Goal: Task Accomplishment & Management: Complete application form

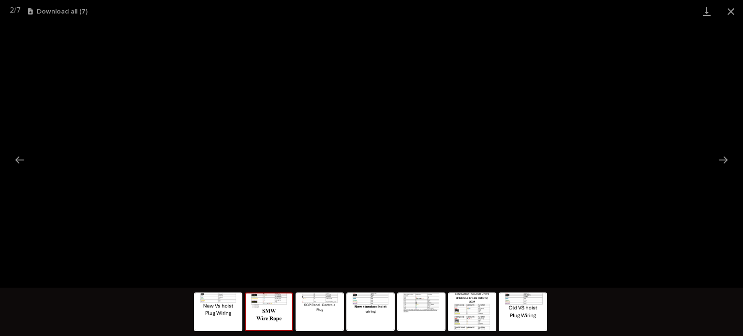
scroll to position [224, 0]
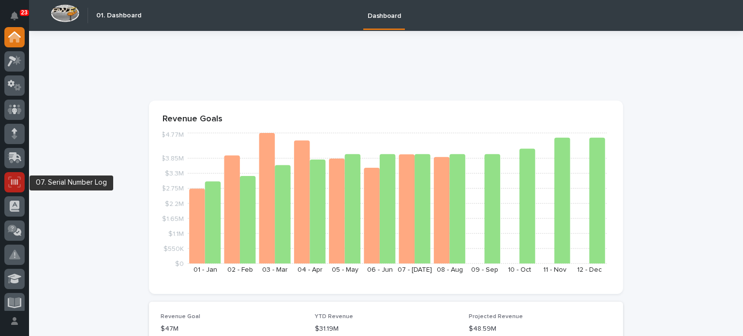
click at [10, 180] on icon at bounding box center [14, 181] width 13 height 11
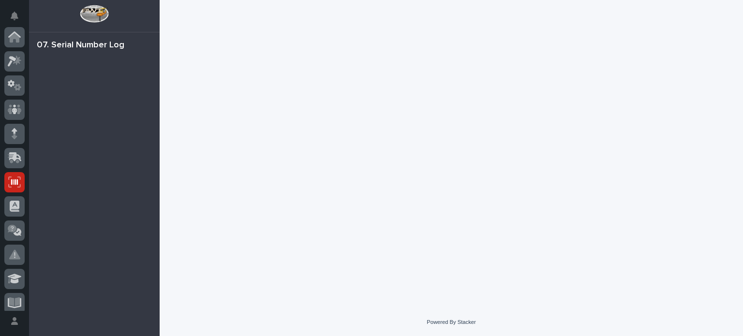
scroll to position [145, 0]
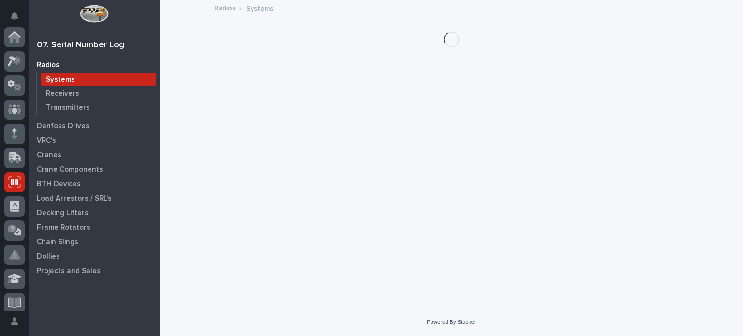
scroll to position [145, 0]
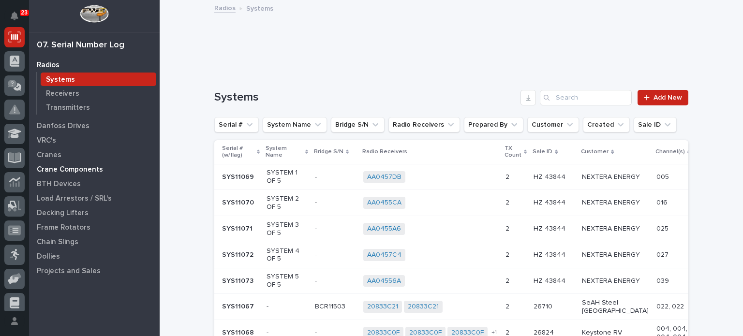
click at [46, 170] on p "Crane Components" at bounding box center [70, 169] width 66 height 9
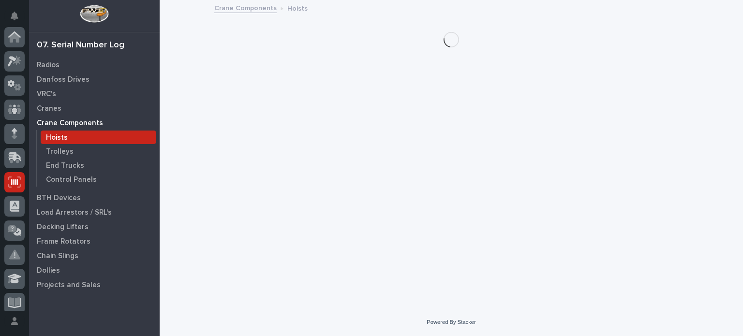
scroll to position [145, 0]
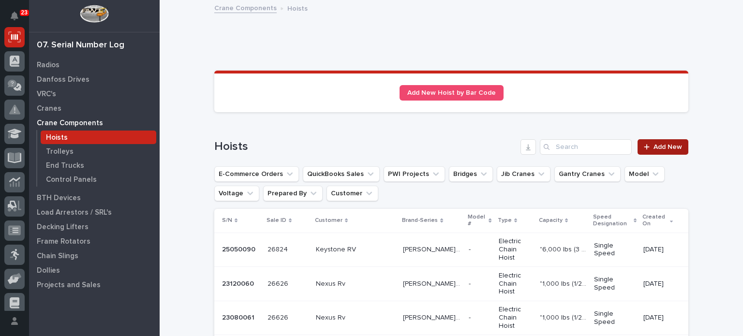
click at [644, 142] on link "Add New" at bounding box center [662, 146] width 51 height 15
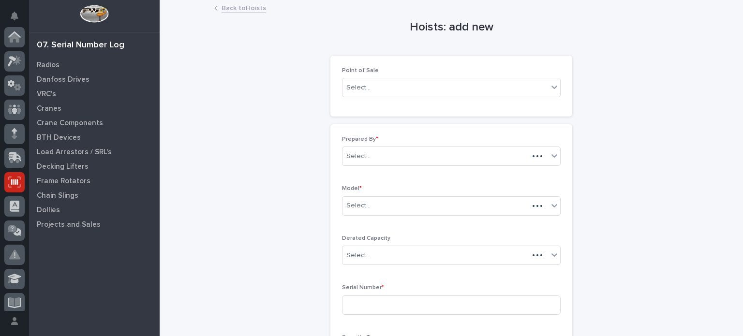
scroll to position [145, 0]
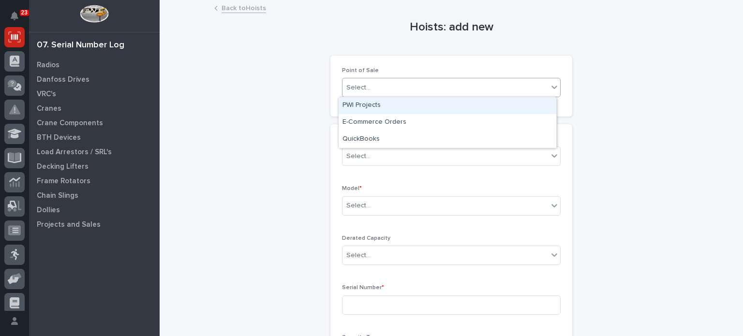
click at [508, 87] on div "Select..." at bounding box center [444, 88] width 205 height 16
click at [507, 104] on div "PWI Projects" at bounding box center [447, 105] width 218 height 17
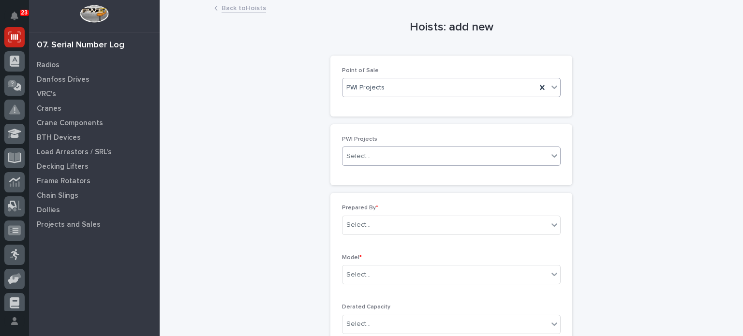
click at [482, 159] on div "Select..." at bounding box center [444, 156] width 205 height 16
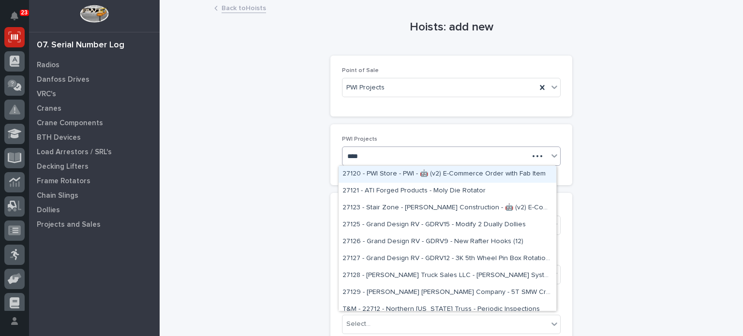
type input "*****"
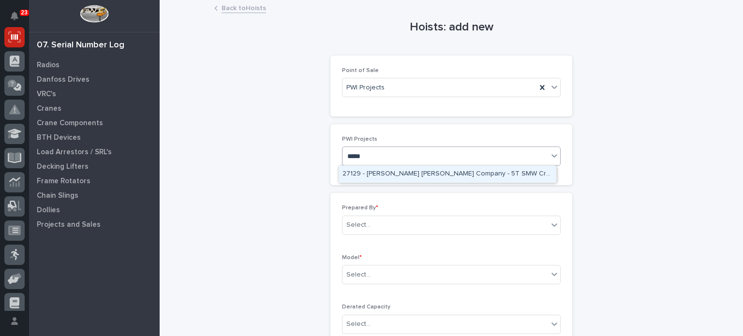
click at [480, 176] on div "27129 - [PERSON_NAME] [PERSON_NAME] Company - 5T SMW Crane Kit" at bounding box center [447, 174] width 218 height 17
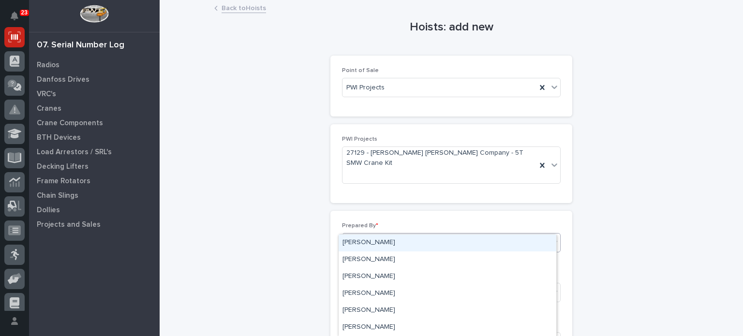
click at [459, 235] on div "Select..." at bounding box center [444, 243] width 205 height 16
type input "****"
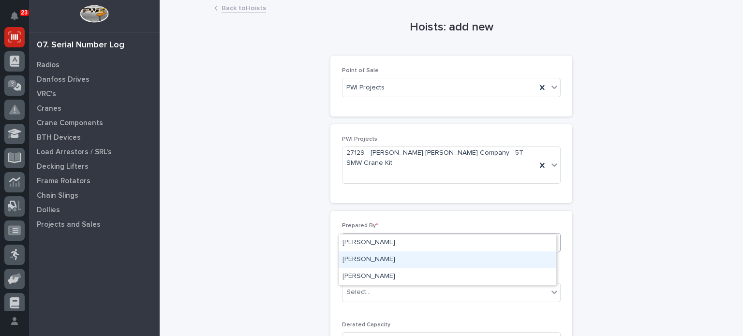
click at [447, 260] on div "Patrick Briar" at bounding box center [447, 259] width 218 height 17
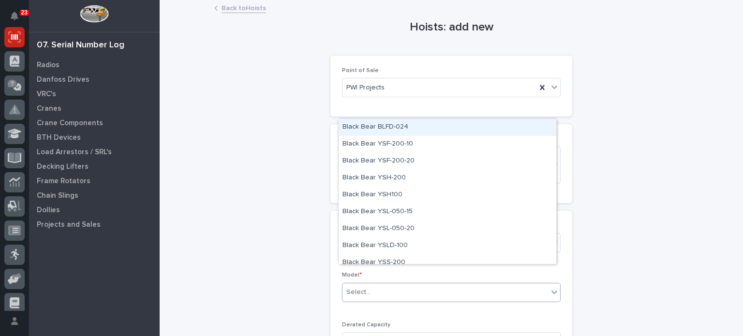
click at [447, 284] on div "Select..." at bounding box center [444, 292] width 205 height 16
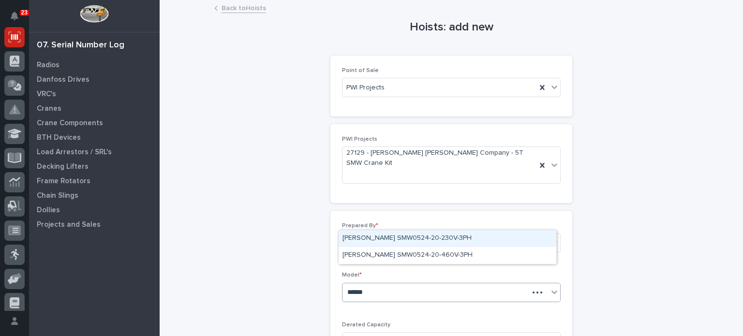
type input "*******"
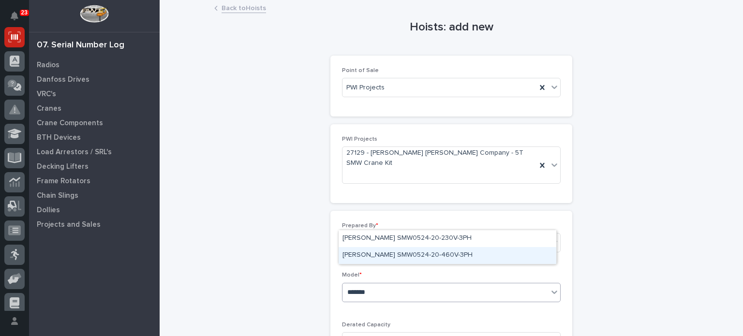
click at [439, 249] on div "Starke SMW0524-20-460V-3PH" at bounding box center [447, 255] width 218 height 17
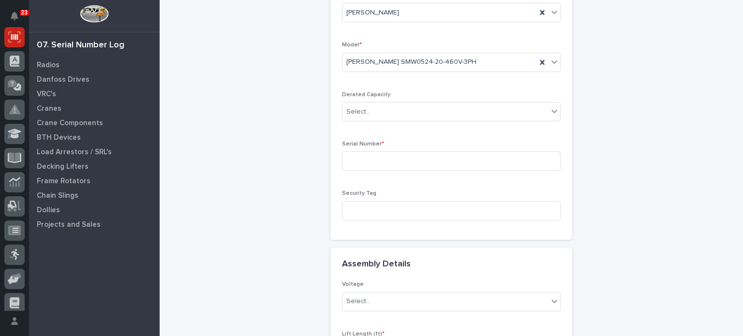
scroll to position [230, 0]
click at [483, 151] on input at bounding box center [451, 160] width 219 height 19
type input "25031005"
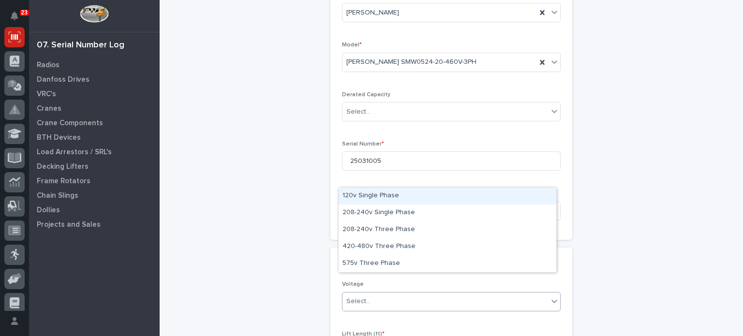
click at [444, 293] on div "Select..." at bounding box center [444, 301] width 205 height 16
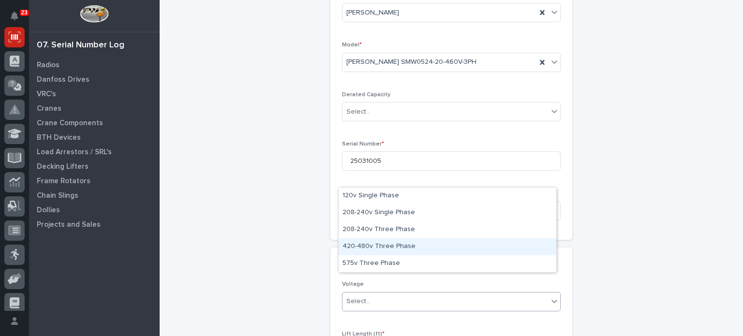
click at [434, 248] on div "420-480v Three Phase" at bounding box center [447, 246] width 218 height 17
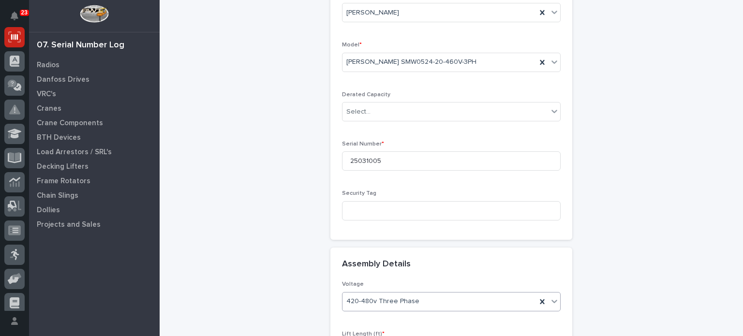
click at [578, 251] on div "Hoists: add new Loading... Saving… Loading... Saving… Loading... Saving… Point …" at bounding box center [451, 137] width 474 height 733
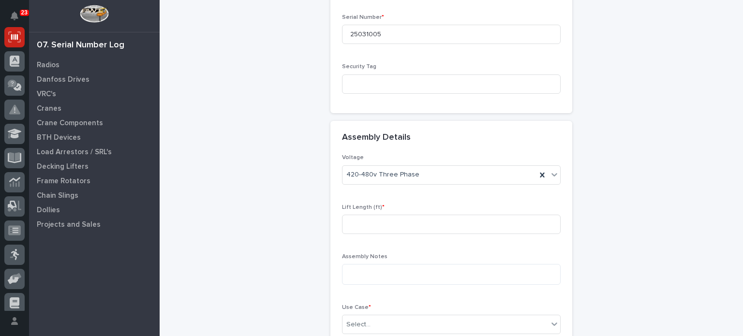
scroll to position [358, 0]
click at [511, 214] on input at bounding box center [451, 223] width 219 height 19
type input "20"
click at [539, 316] on div "Select..." at bounding box center [444, 324] width 205 height 16
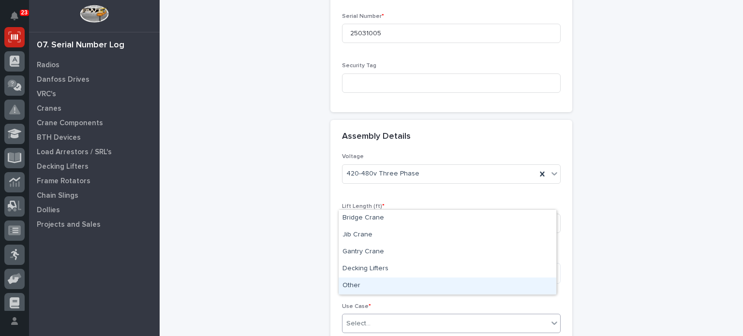
click at [526, 284] on div "Other" at bounding box center [447, 286] width 218 height 17
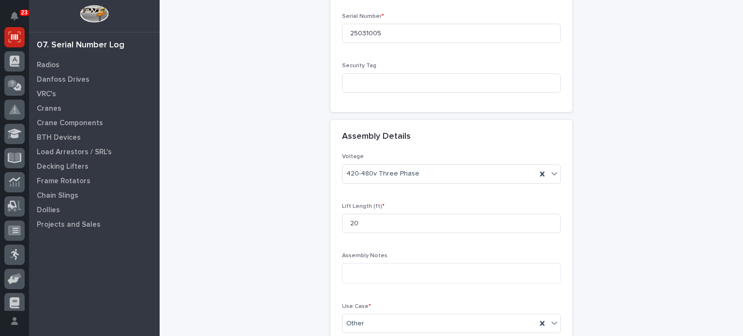
click at [686, 284] on div "Loading... Saving… Loading... Saving… Hoists: add new Loading... Saving… Loadin…" at bounding box center [451, 21] width 484 height 757
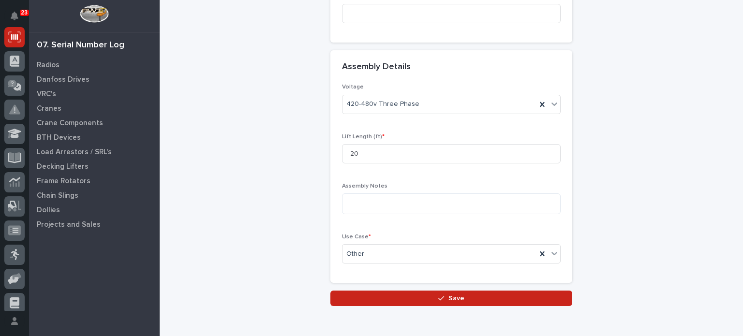
scroll to position [455, 0]
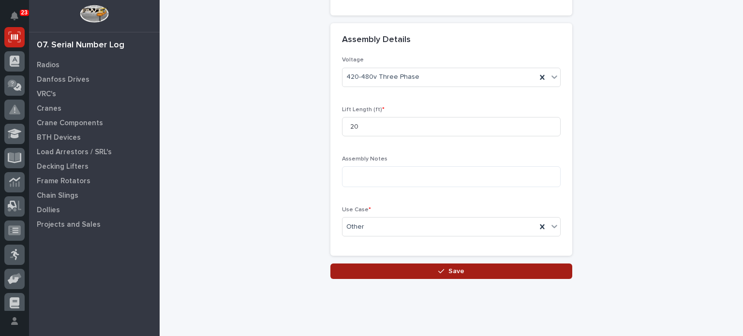
click at [460, 264] on button "Save" at bounding box center [451, 271] width 242 height 15
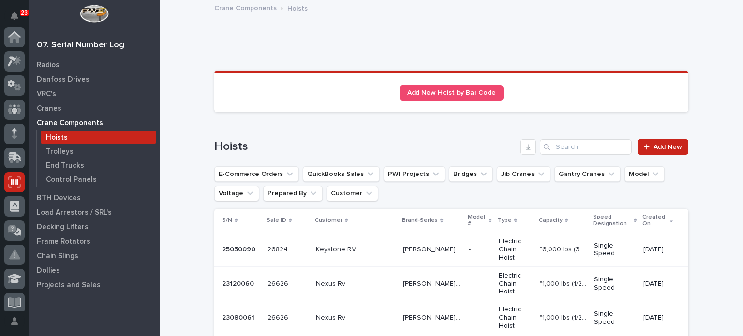
scroll to position [145, 0]
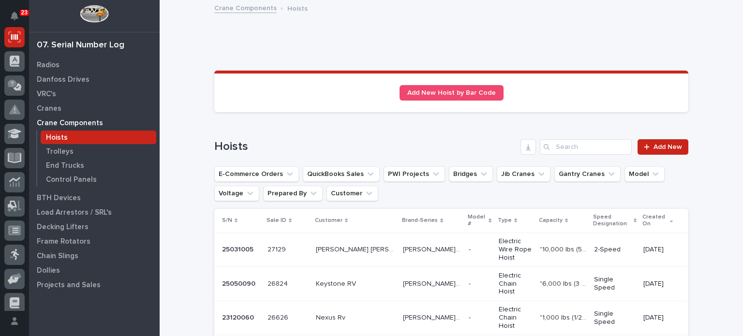
click at [361, 249] on div "Deshazo Crane Company Deshazo Crane Company" at bounding box center [355, 250] width 79 height 16
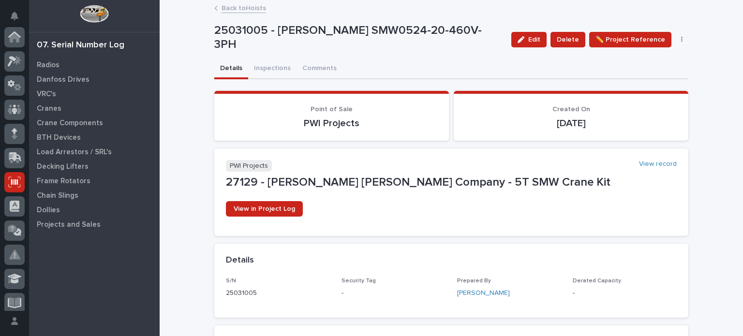
scroll to position [145, 0]
click at [265, 71] on button "Inspections" at bounding box center [272, 69] width 48 height 20
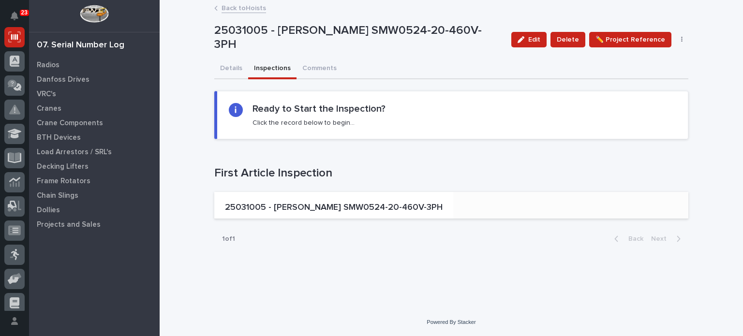
click at [296, 206] on p "25031005 - Starke SMW0524-20-460V-3PH" at bounding box center [334, 208] width 218 height 11
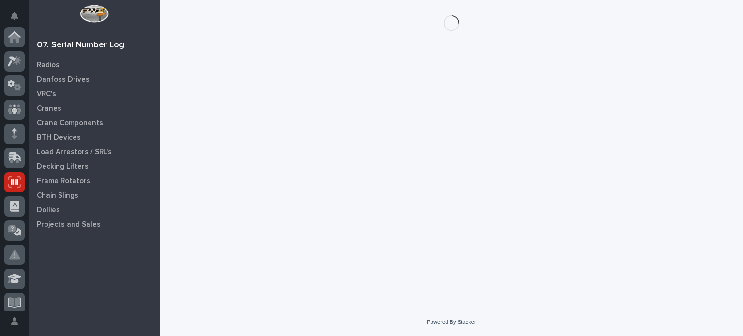
scroll to position [145, 0]
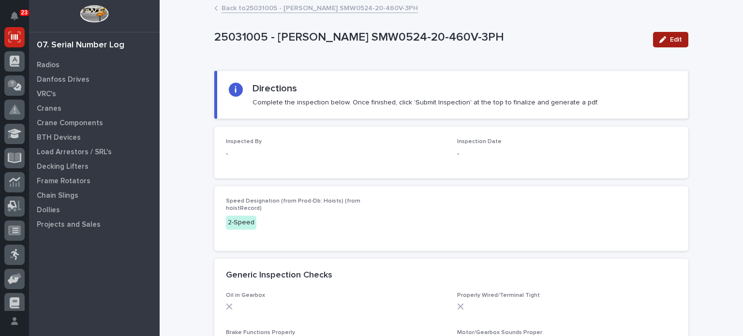
click at [670, 44] on button "Edit" at bounding box center [670, 39] width 35 height 15
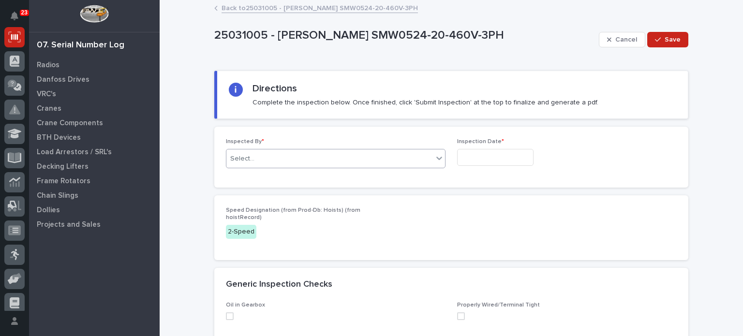
click at [393, 156] on div "Select..." at bounding box center [329, 159] width 206 height 16
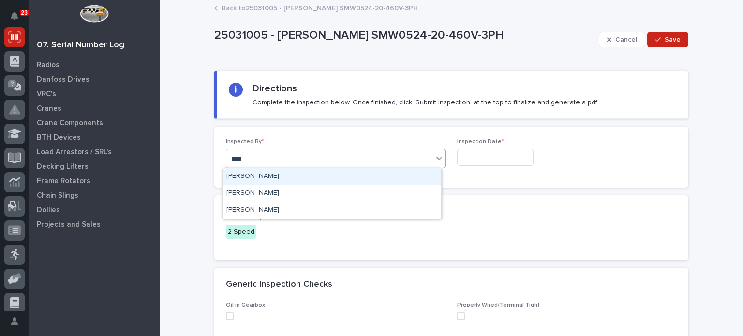
type input "*****"
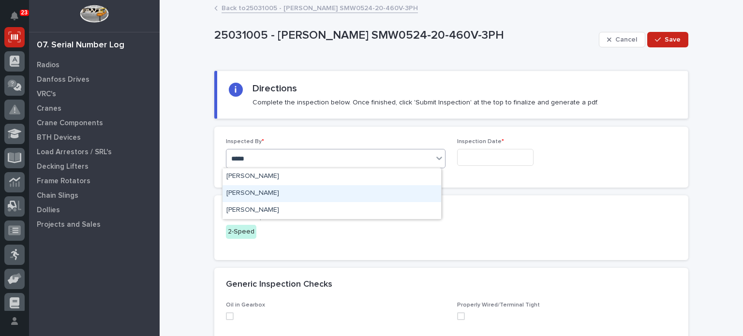
click at [381, 192] on div "Patrick Briar" at bounding box center [331, 193] width 219 height 17
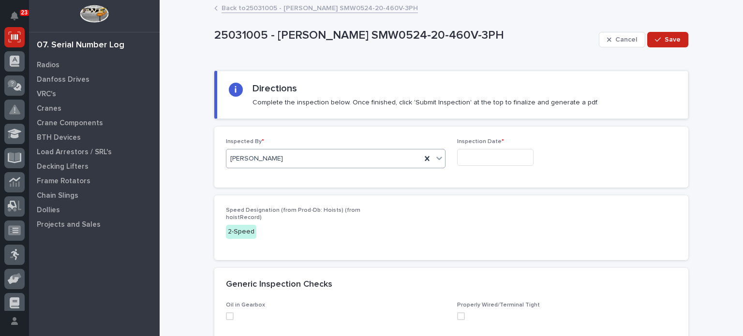
click at [489, 158] on input "text" at bounding box center [495, 157] width 76 height 17
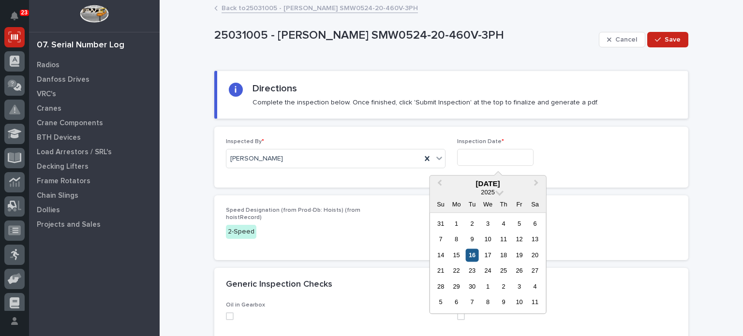
click at [474, 253] on div "16" at bounding box center [472, 255] width 13 height 13
type input "**********"
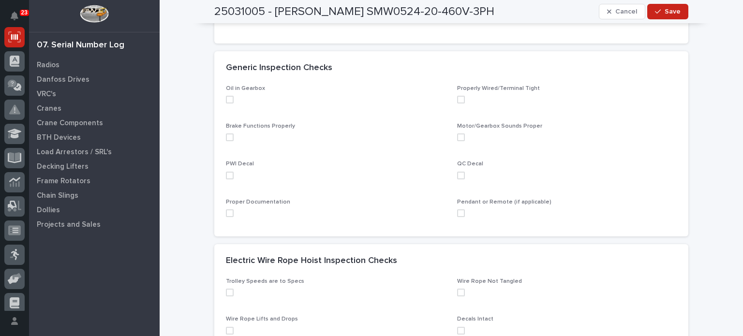
scroll to position [217, 0]
click at [226, 97] on span at bounding box center [230, 100] width 8 height 8
click at [226, 142] on div "Brake Functions Properly" at bounding box center [336, 136] width 220 height 26
click at [226, 135] on span at bounding box center [230, 137] width 8 height 8
click at [227, 177] on span at bounding box center [230, 176] width 8 height 8
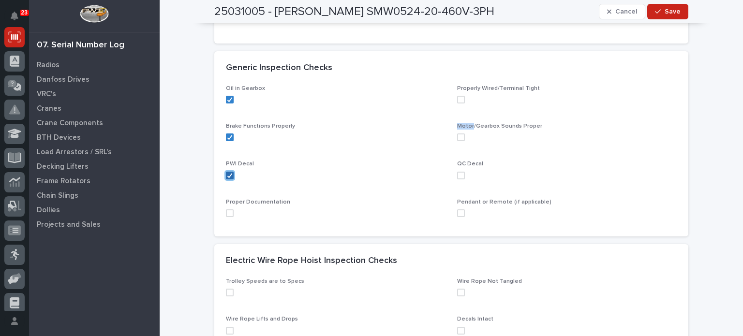
click at [227, 176] on icon at bounding box center [230, 175] width 6 height 5
click at [226, 209] on span at bounding box center [230, 213] width 8 height 8
click at [457, 214] on span at bounding box center [461, 213] width 8 height 8
click at [459, 174] on span at bounding box center [461, 176] width 8 height 8
click at [458, 136] on span at bounding box center [461, 137] width 8 height 8
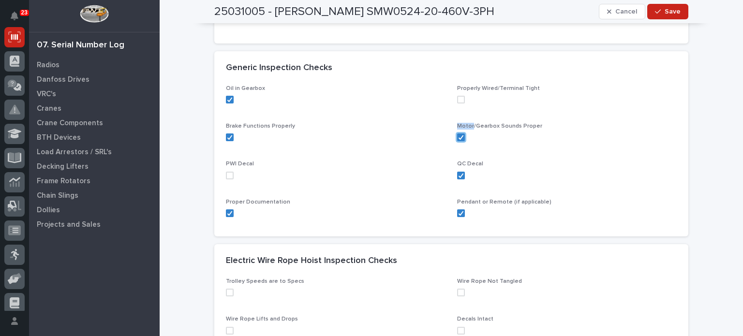
click at [457, 100] on span at bounding box center [461, 100] width 8 height 8
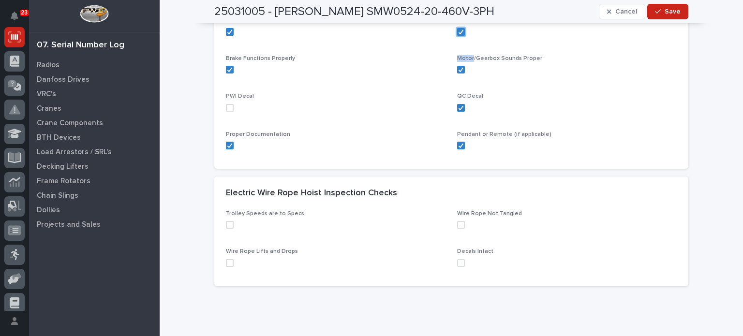
scroll to position [285, 0]
click at [404, 151] on div "Proper Documentation" at bounding box center [336, 143] width 220 height 26
click at [228, 222] on span at bounding box center [230, 224] width 8 height 8
click at [226, 262] on span at bounding box center [230, 262] width 8 height 8
click at [458, 261] on span at bounding box center [461, 262] width 8 height 8
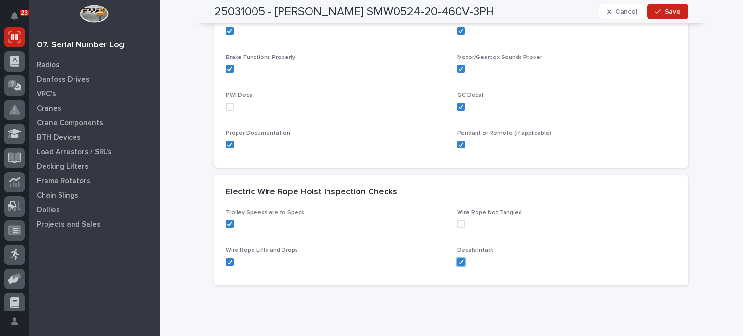
click at [457, 222] on span at bounding box center [461, 224] width 8 height 8
click at [664, 11] on span "Save" at bounding box center [672, 11] width 16 height 9
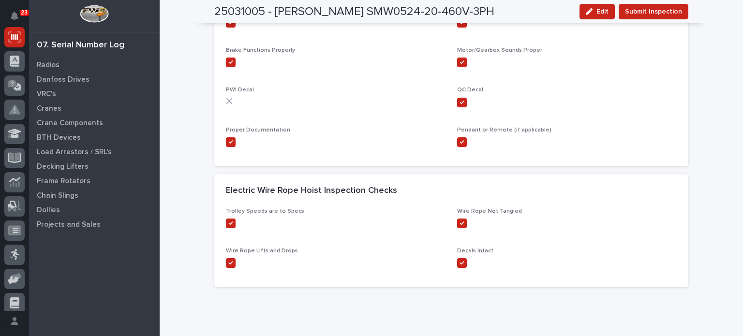
scroll to position [286, 0]
click at [664, 11] on span "Submit Inspection" at bounding box center [653, 12] width 57 height 12
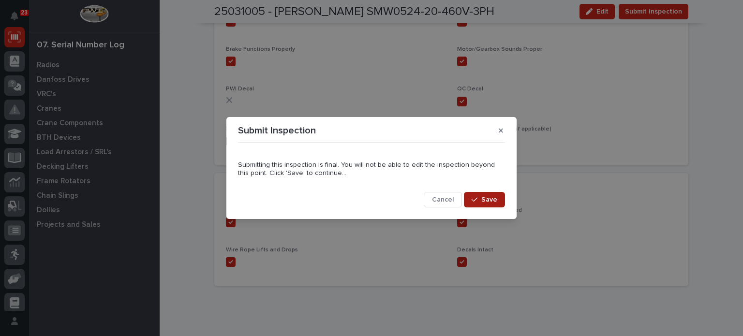
click at [498, 197] on button "Save" at bounding box center [484, 199] width 41 height 15
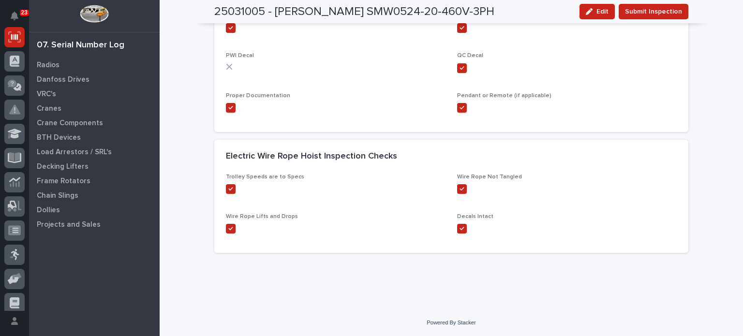
scroll to position [0, 0]
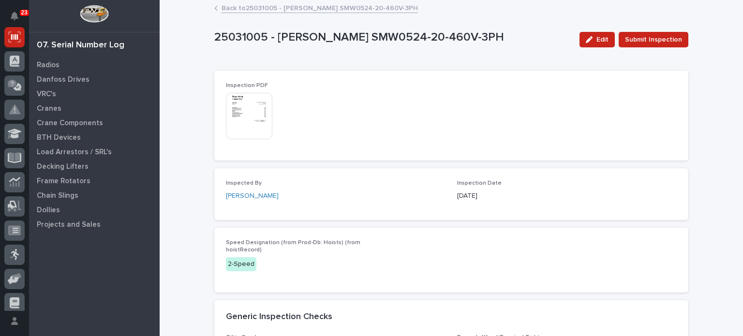
click at [246, 129] on img at bounding box center [249, 116] width 46 height 46
